Goal: Task Accomplishment & Management: Use online tool/utility

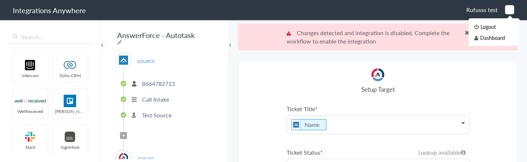
scroll to position [95, 0]
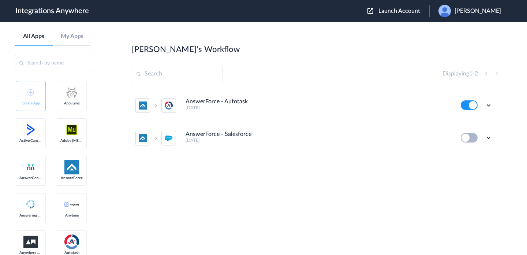
click at [482, 7] on div "Shourja Raj" at bounding box center [474, 11] width 70 height 12
click at [463, 30] on link "My Account" at bounding box center [449, 29] width 28 height 5
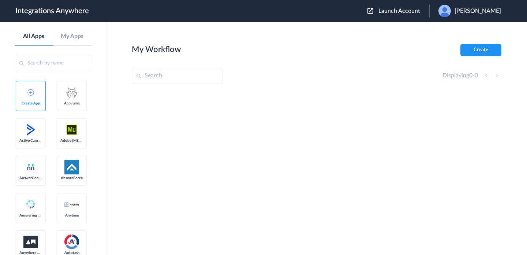
click at [414, 10] on span "Launch Account" at bounding box center [400, 11] width 42 height 6
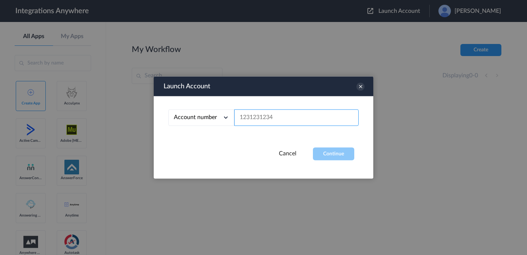
click at [285, 117] on input "text" at bounding box center [296, 117] width 125 height 16
paste input "8664782713"
type input "8664782713"
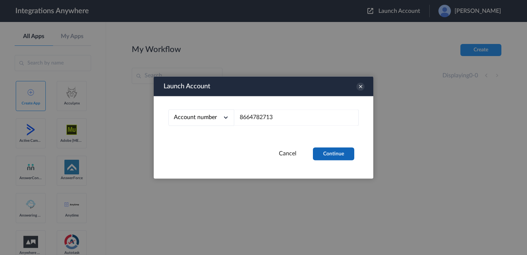
click at [328, 156] on button "Continue" at bounding box center [333, 154] width 41 height 13
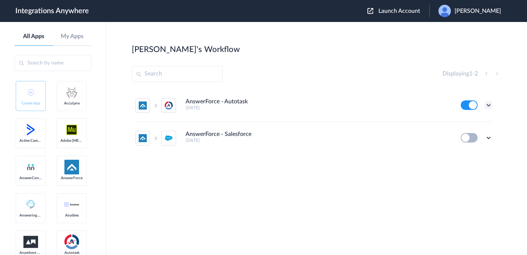
click at [490, 106] on icon at bounding box center [488, 104] width 7 height 7
click at [471, 119] on li "Edit" at bounding box center [469, 122] width 48 height 14
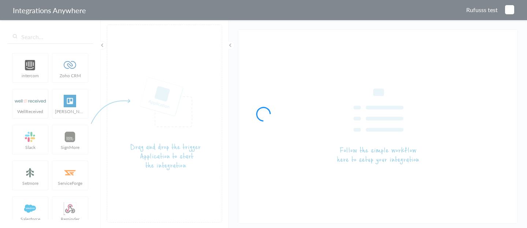
type input "AnswerForce - Autotask"
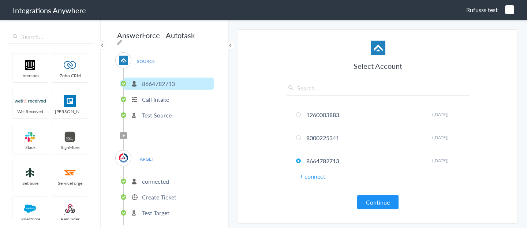
click at [167, 111] on p "Test Source" at bounding box center [157, 115] width 30 height 8
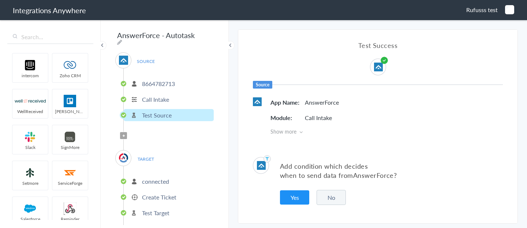
click at [166, 162] on p "connected" at bounding box center [155, 181] width 27 height 8
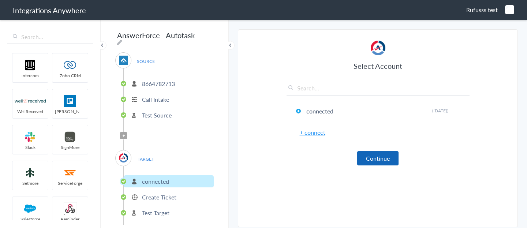
click at [371, 156] on button "Continue" at bounding box center [377, 158] width 41 height 14
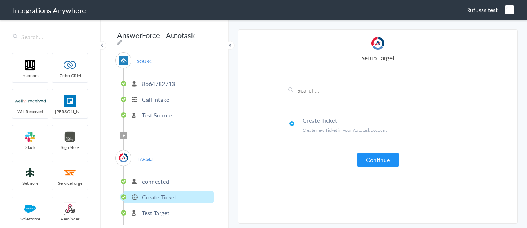
click at [371, 156] on button "Continue" at bounding box center [377, 160] width 41 height 14
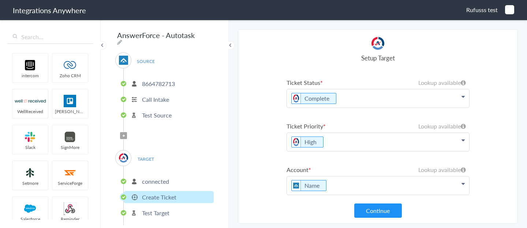
scroll to position [75, 0]
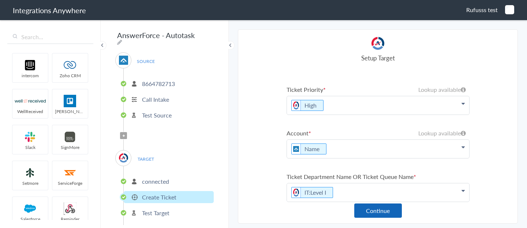
click at [378, 162] on button "Continue" at bounding box center [378, 211] width 48 height 14
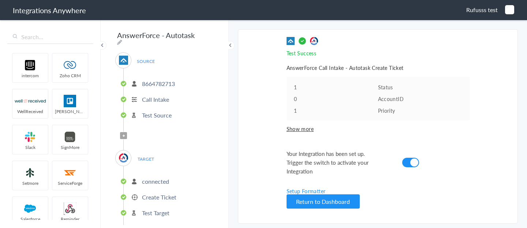
click at [175, 162] on p "Create Ticket" at bounding box center [159, 197] width 34 height 8
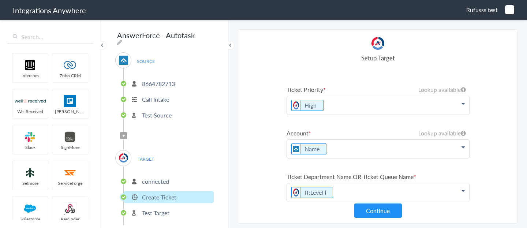
click at [163, 162] on p "connected" at bounding box center [155, 181] width 27 height 8
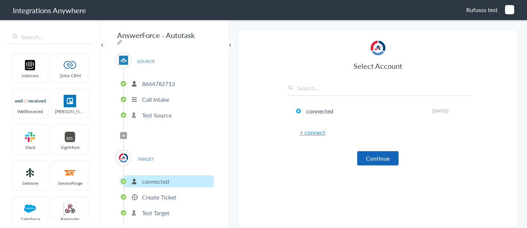
click at [362, 159] on button "Continue" at bounding box center [377, 158] width 41 height 14
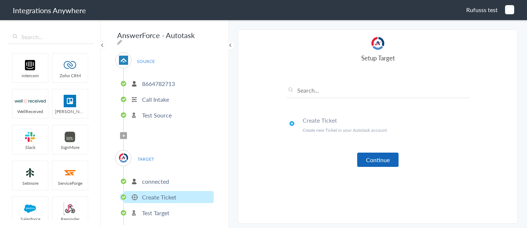
click at [369, 160] on button "Continue" at bounding box center [377, 160] width 41 height 14
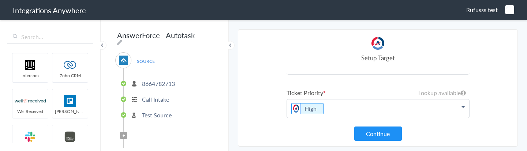
scroll to position [113, 0]
